Goal: Transaction & Acquisition: Purchase product/service

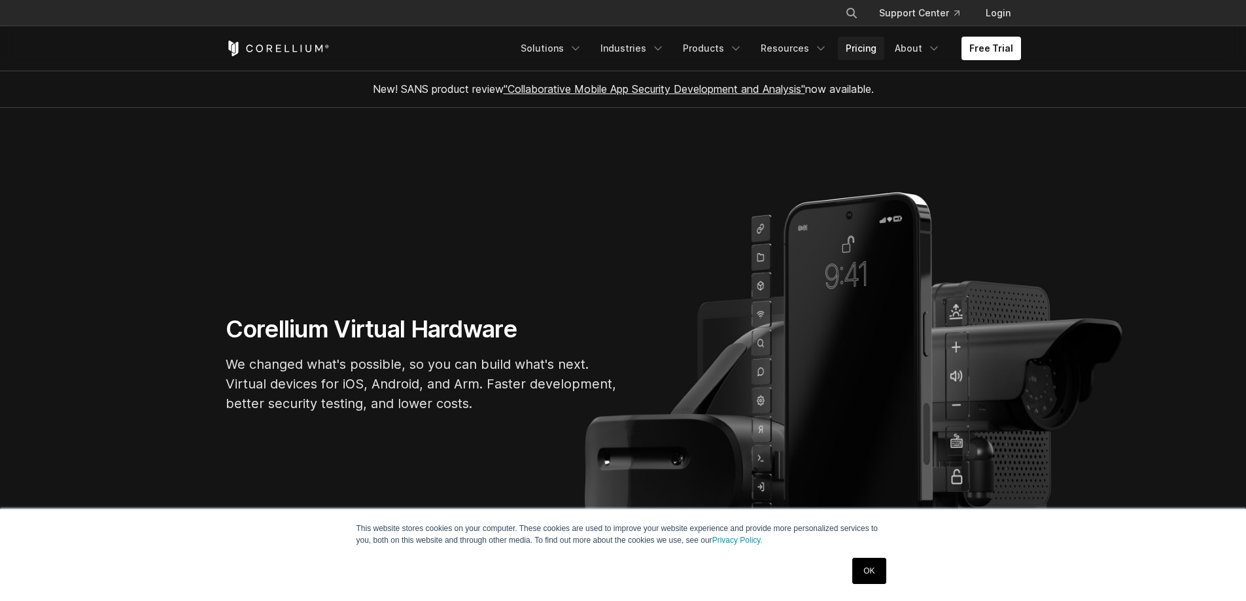
click at [874, 52] on link "Pricing" at bounding box center [861, 49] width 46 height 24
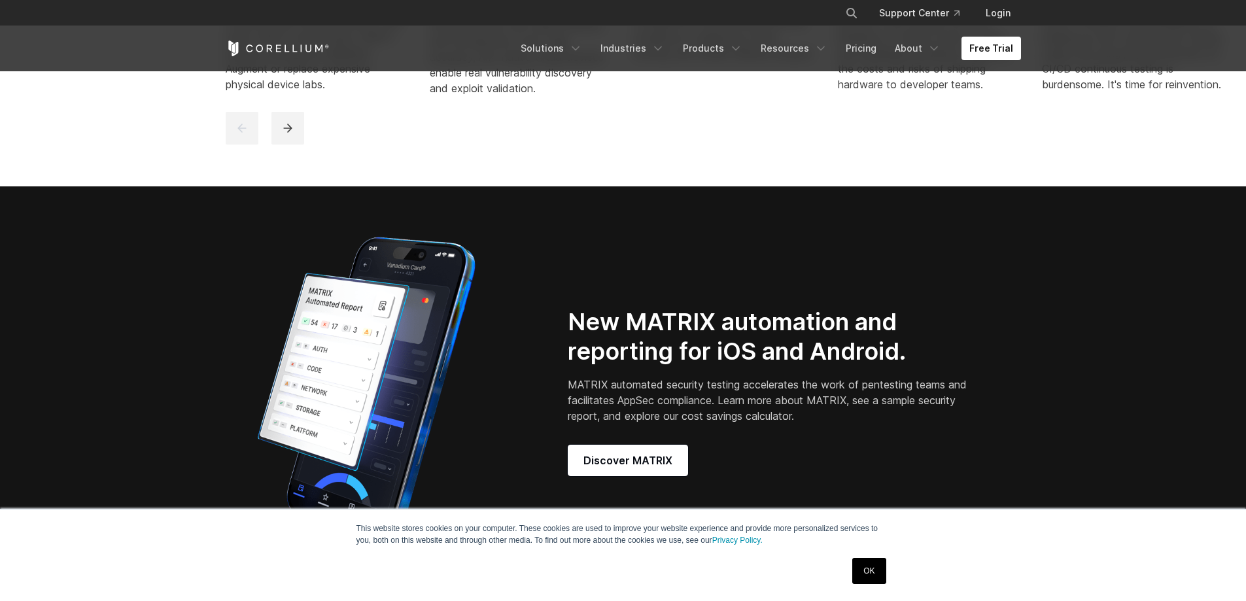
scroll to position [1047, 0]
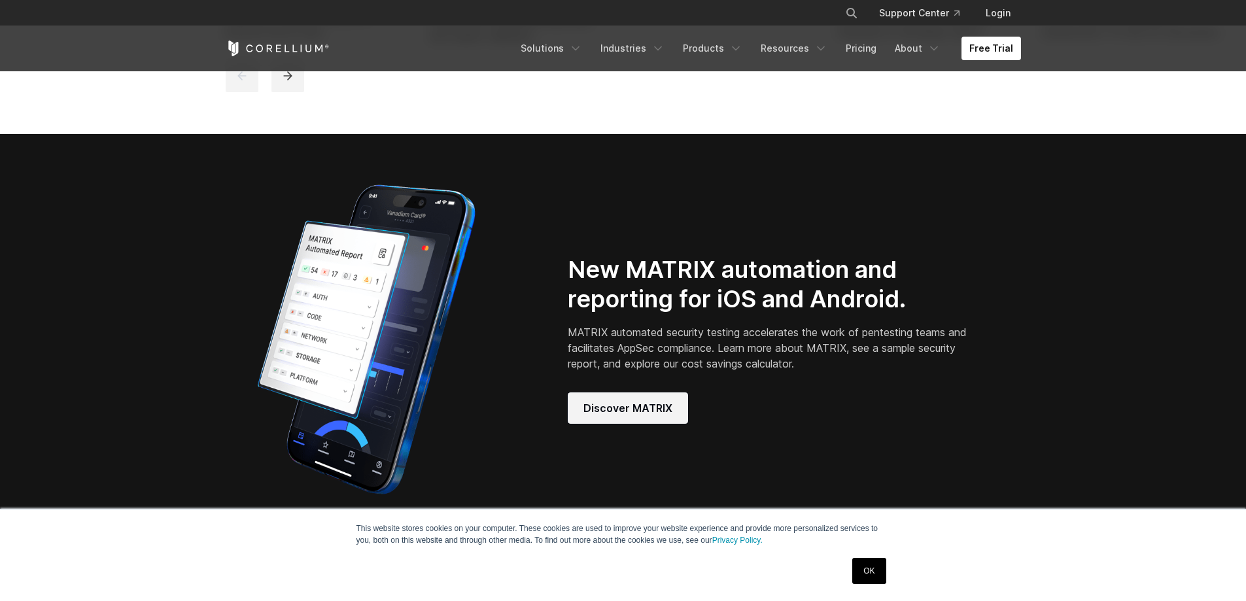
click at [637, 413] on span "Discover MATRIX" at bounding box center [627, 408] width 89 height 16
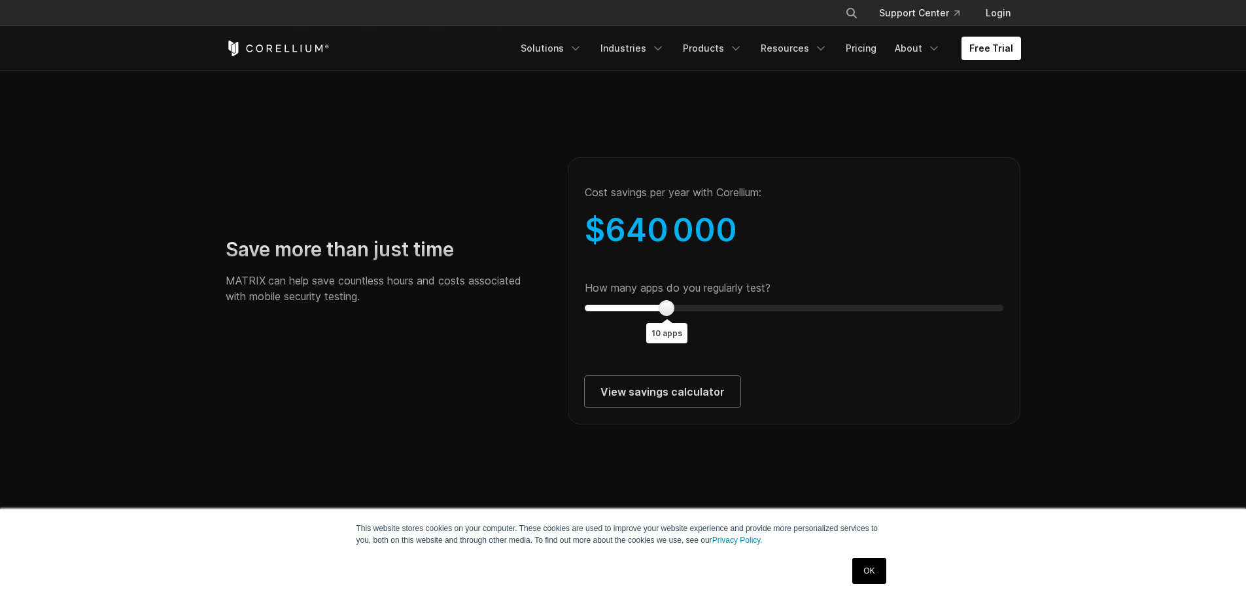
scroll to position [2289, 0]
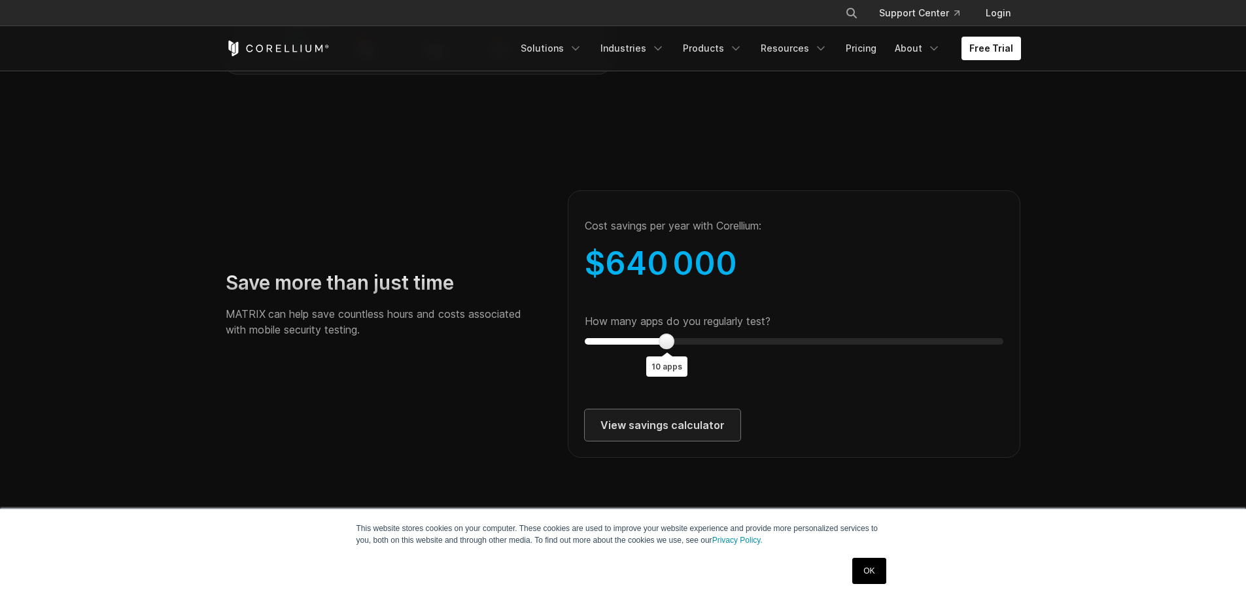
click at [663, 438] on link "View savings calculator" at bounding box center [663, 424] width 156 height 31
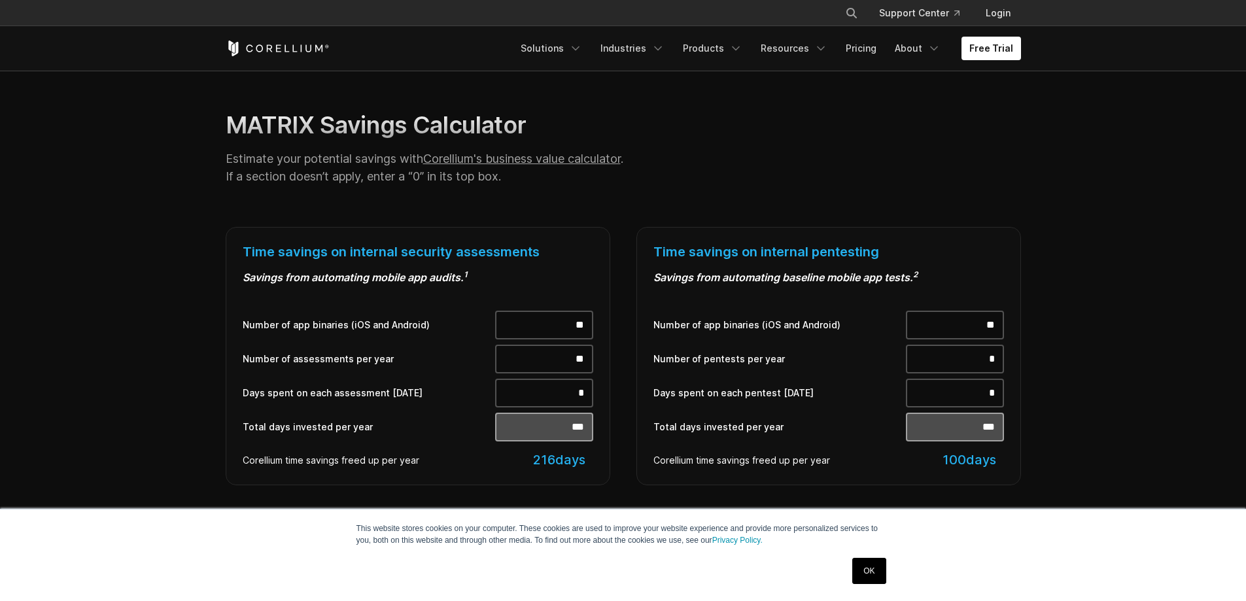
scroll to position [327, 0]
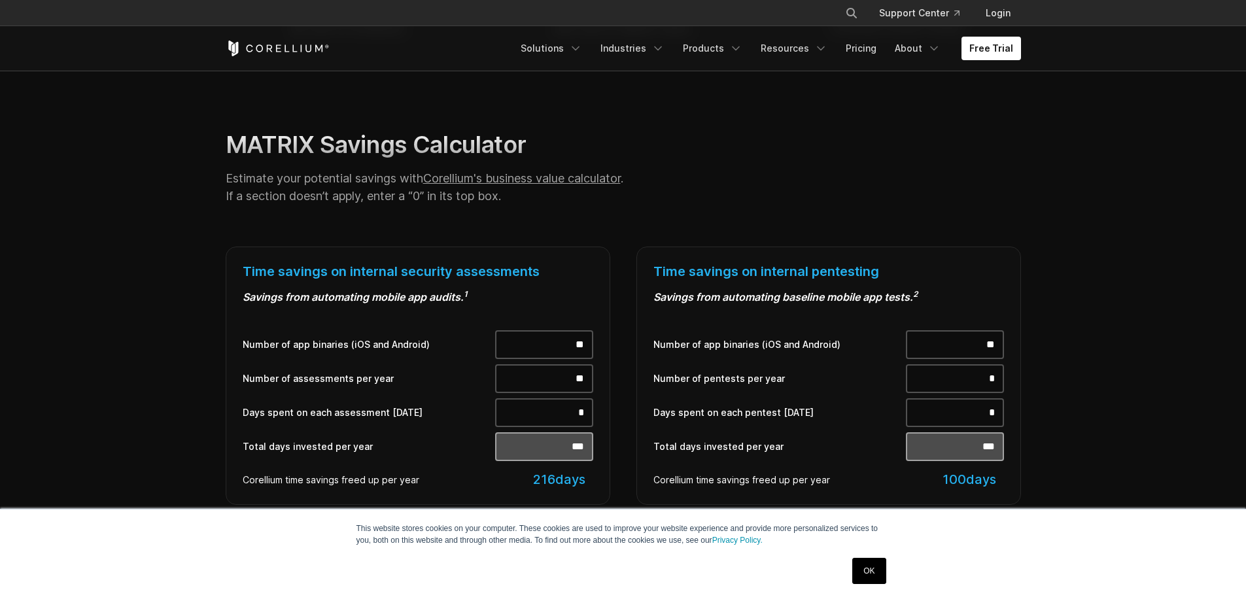
click at [579, 342] on input "**" at bounding box center [544, 344] width 98 height 29
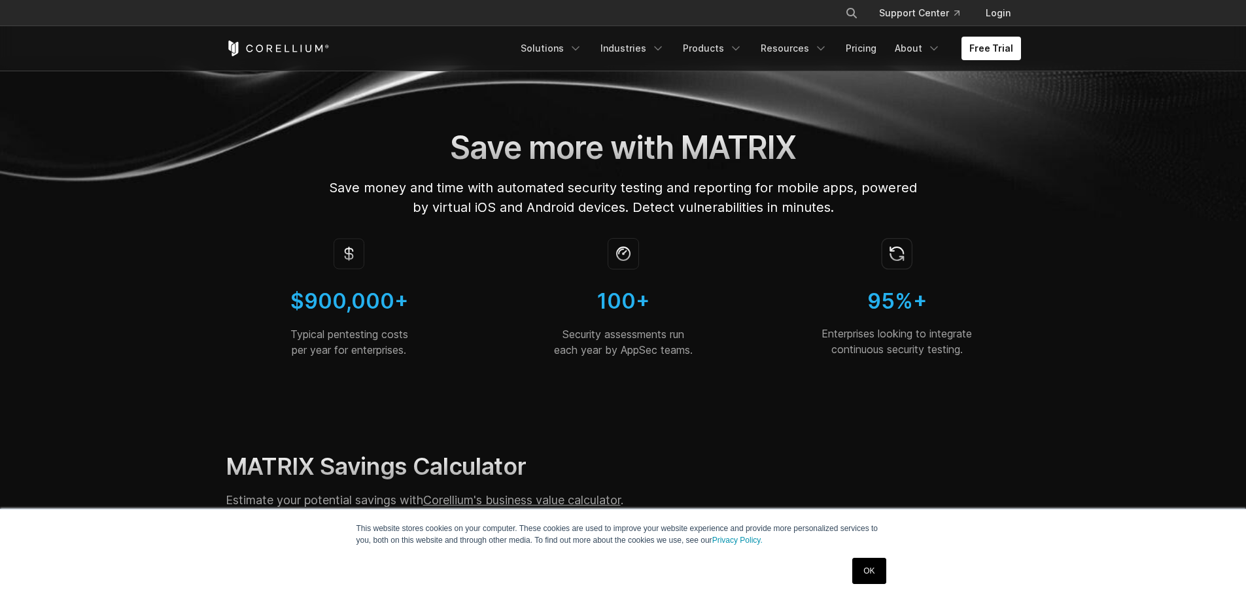
scroll to position [0, 0]
